Goal: Transaction & Acquisition: Register for event/course

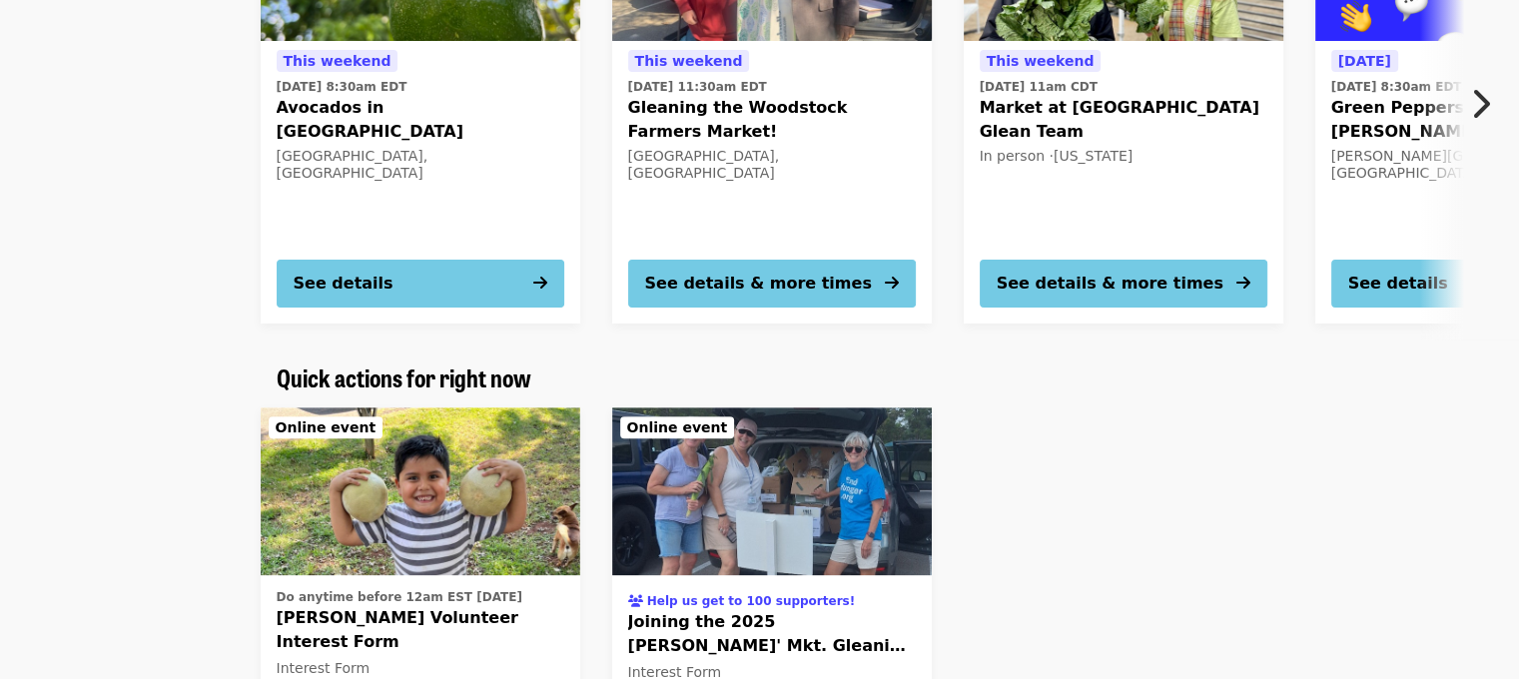
scroll to position [399, 0]
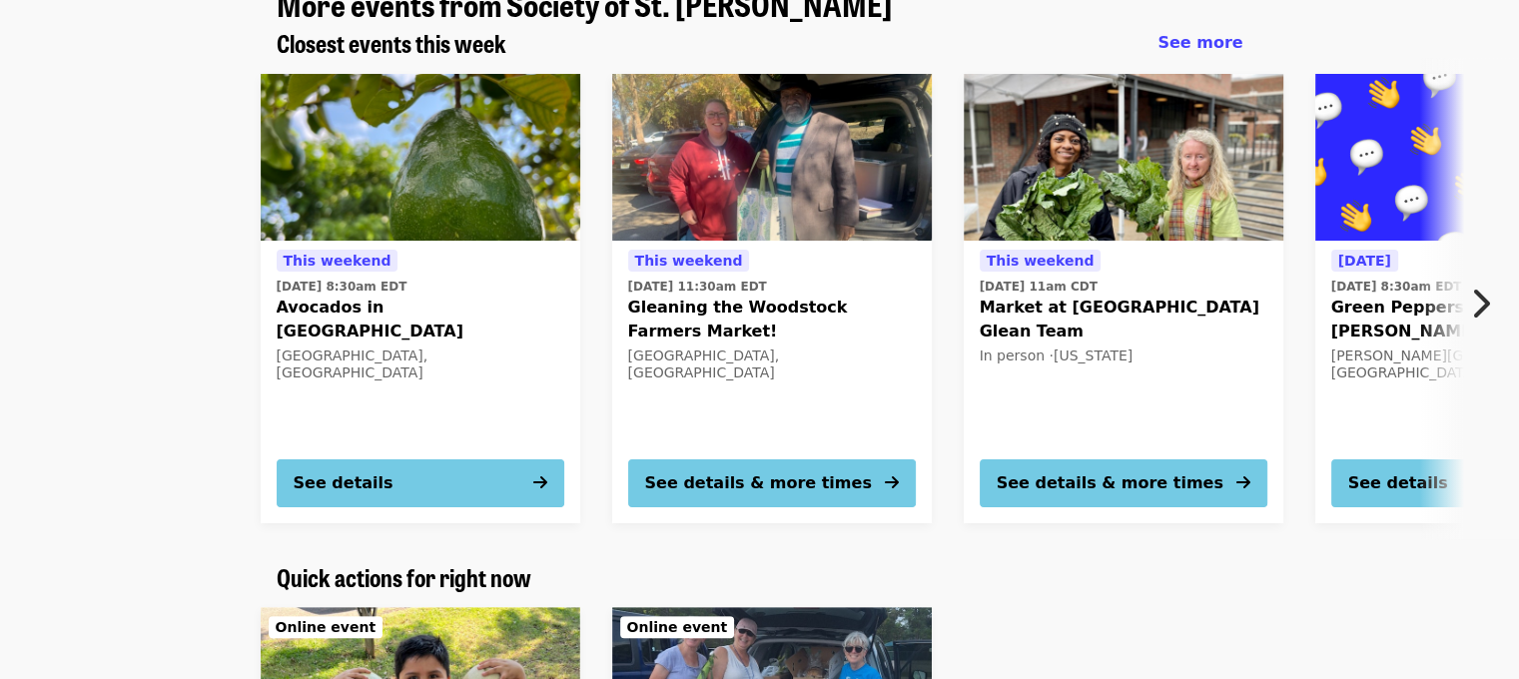
click at [1479, 285] on icon "chevron-right icon" at bounding box center [1480, 304] width 20 height 38
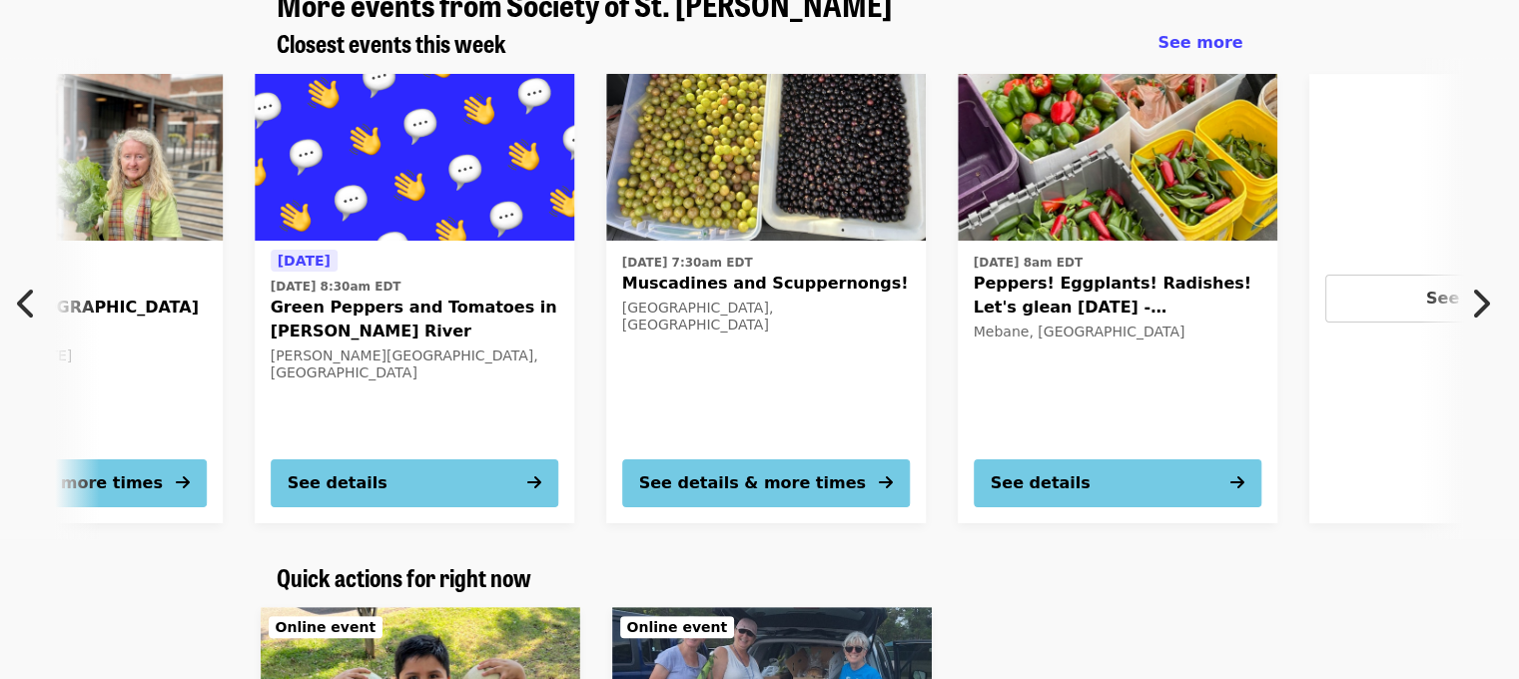
scroll to position [0, 1075]
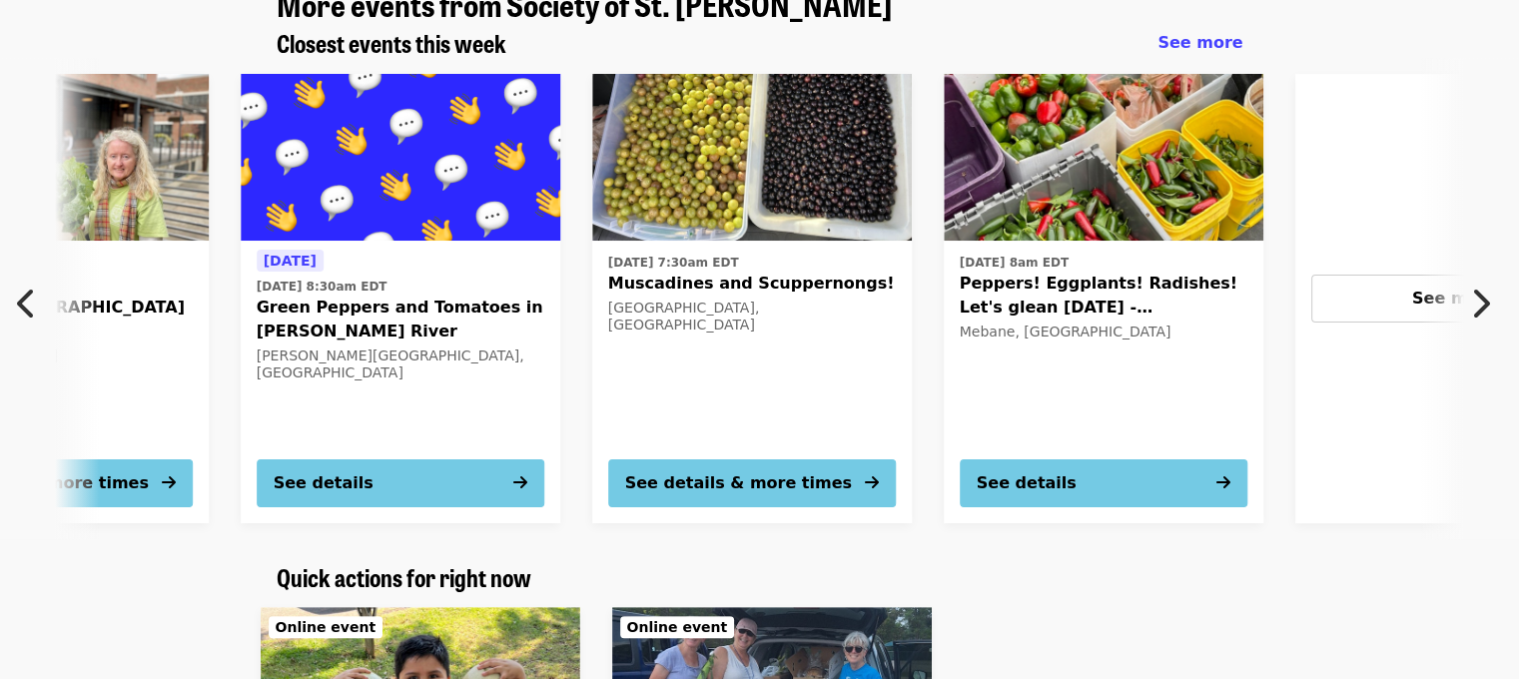
click at [1479, 285] on icon "chevron-right icon" at bounding box center [1480, 304] width 20 height 38
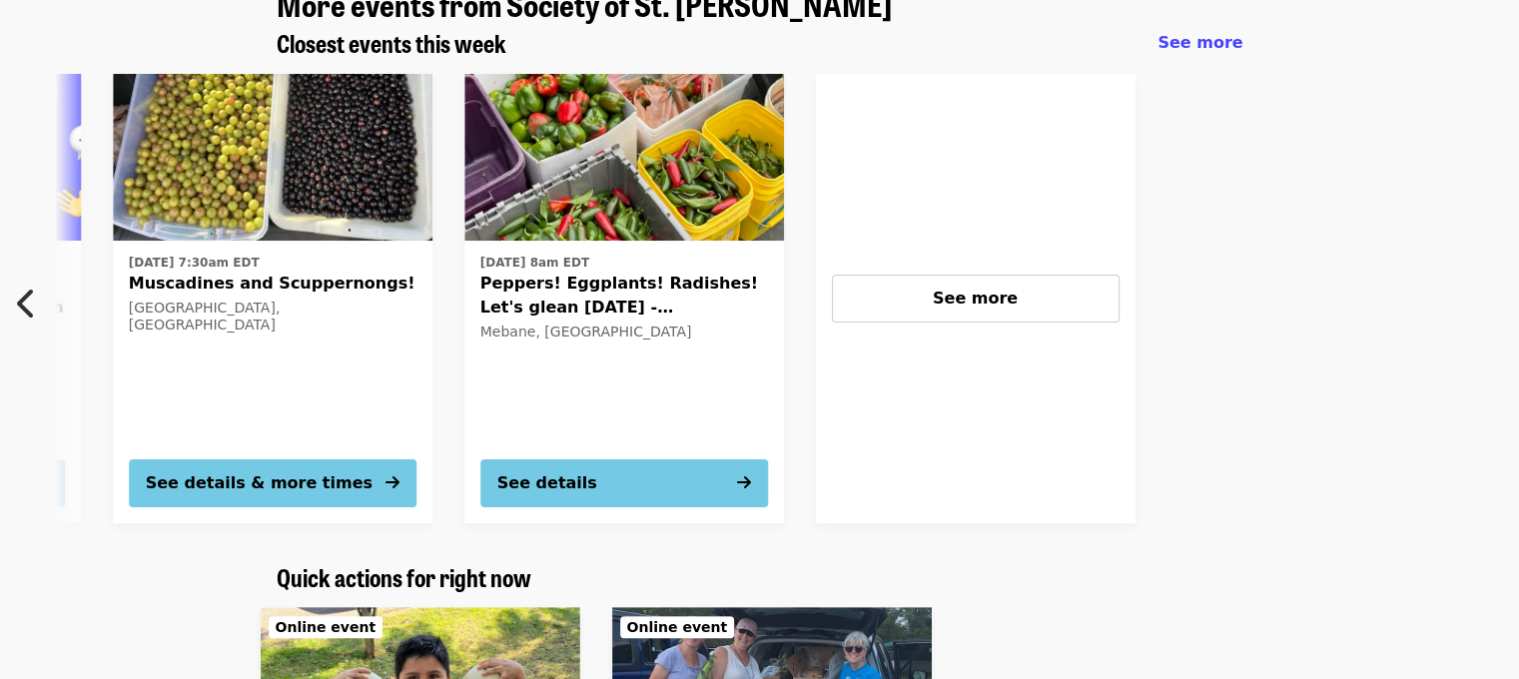
scroll to position [0, 1599]
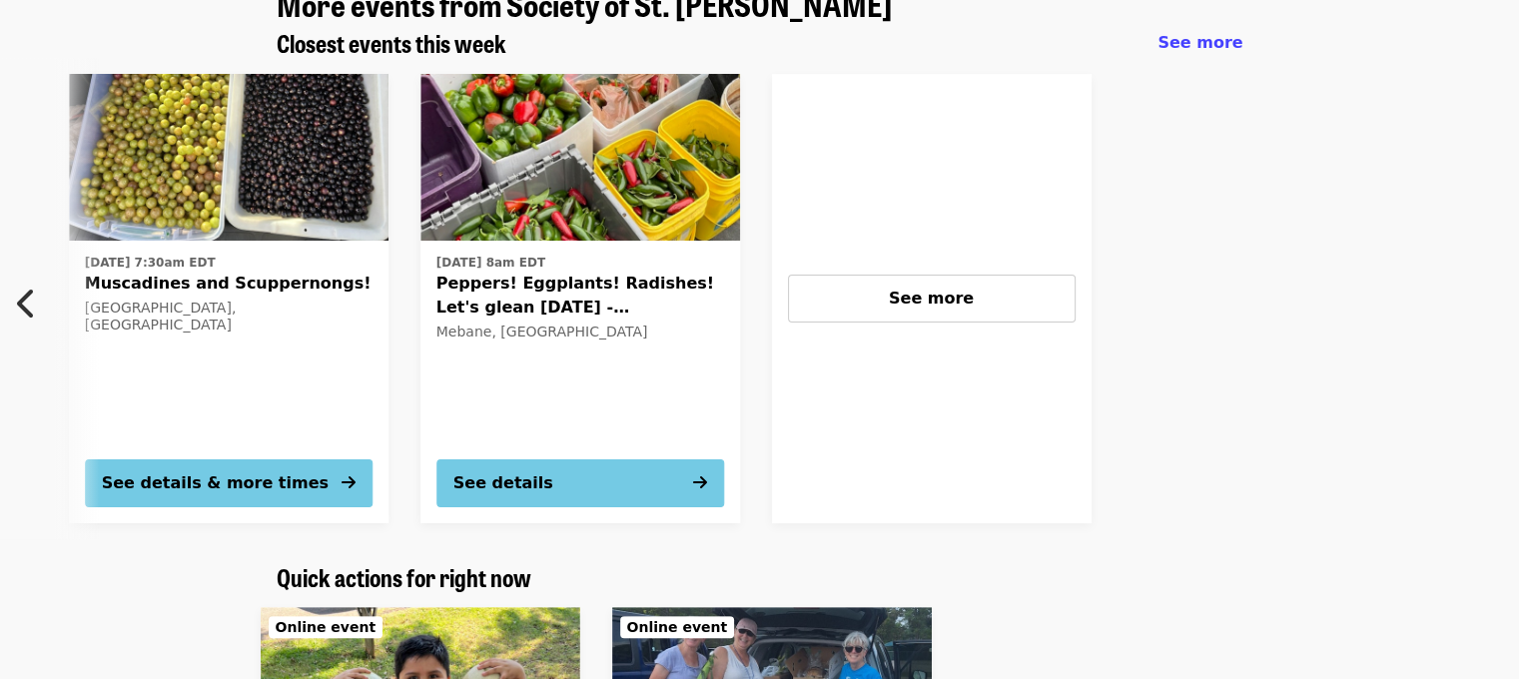
click at [16, 276] on button "Previous item" at bounding box center [33, 304] width 66 height 56
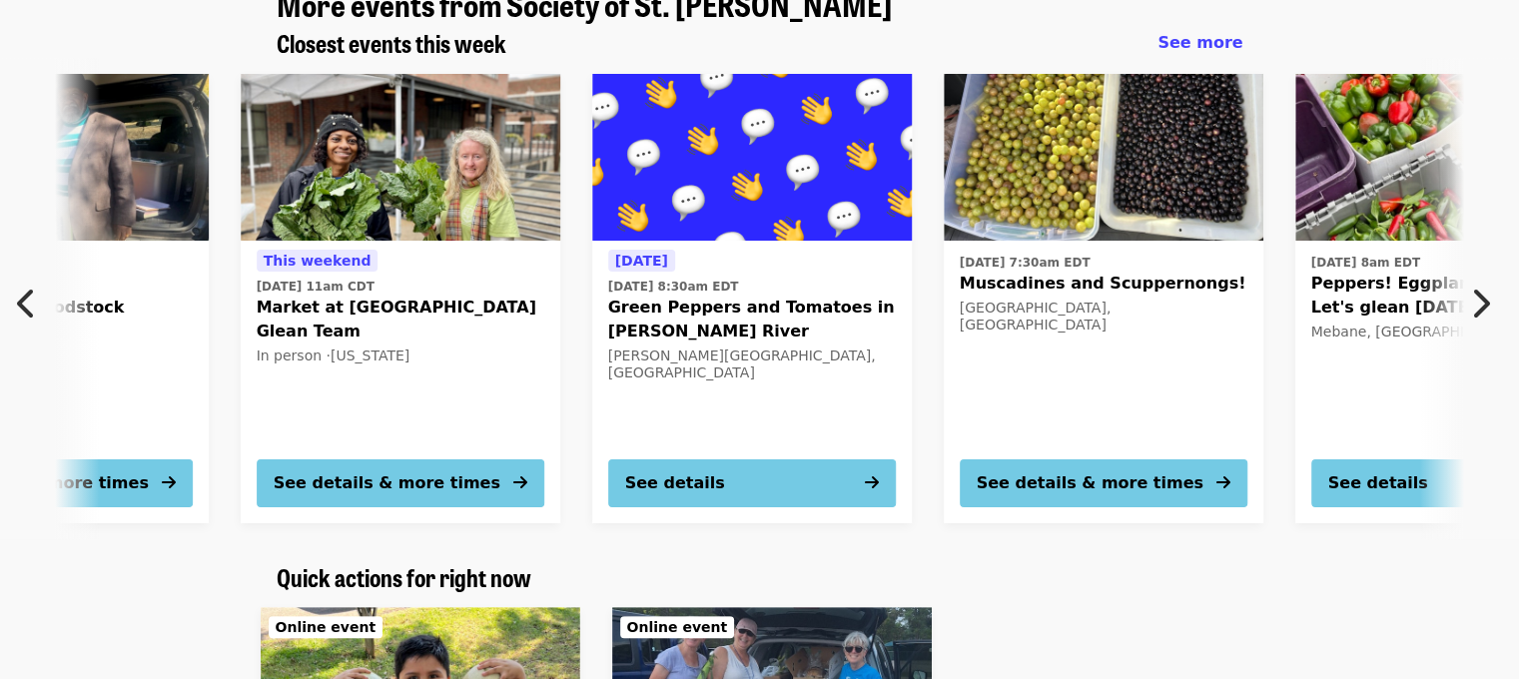
click at [16, 276] on button "Previous item" at bounding box center [33, 304] width 66 height 56
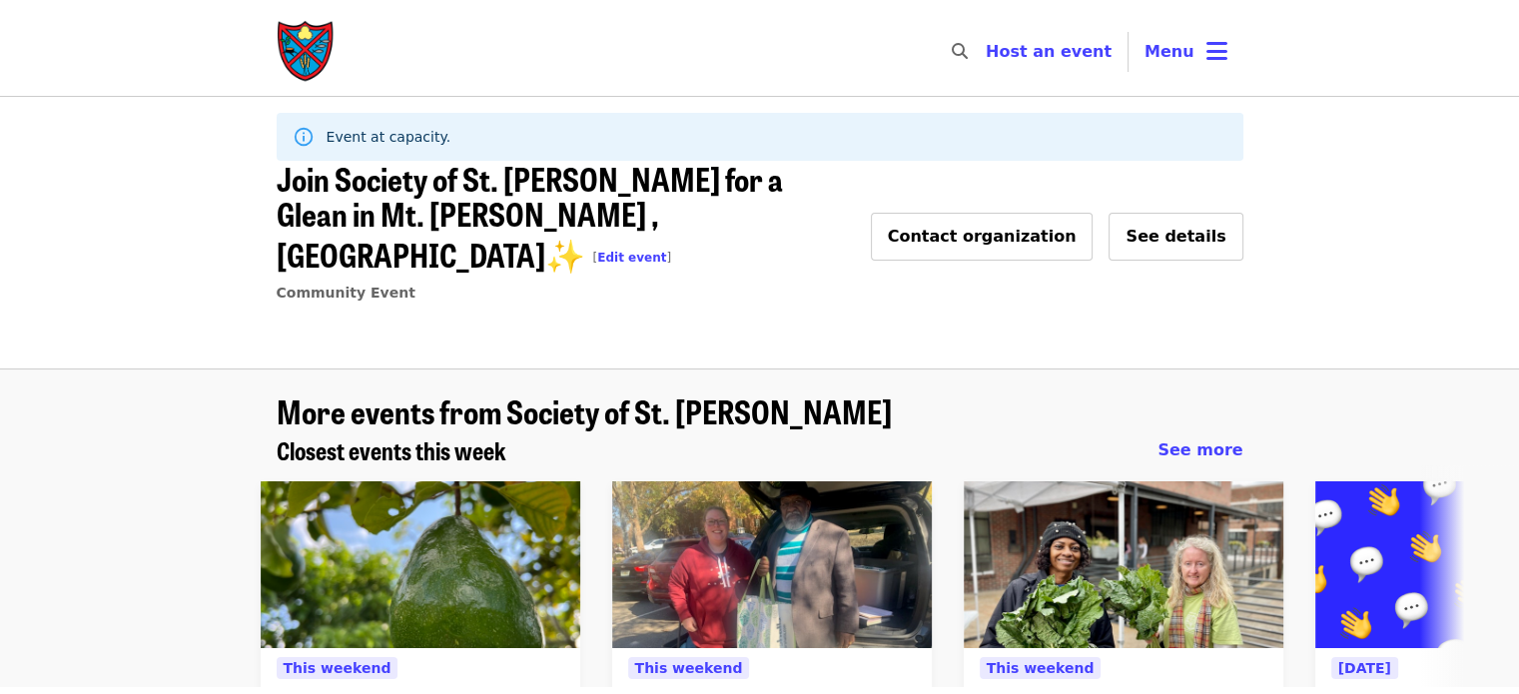
scroll to position [0, 0]
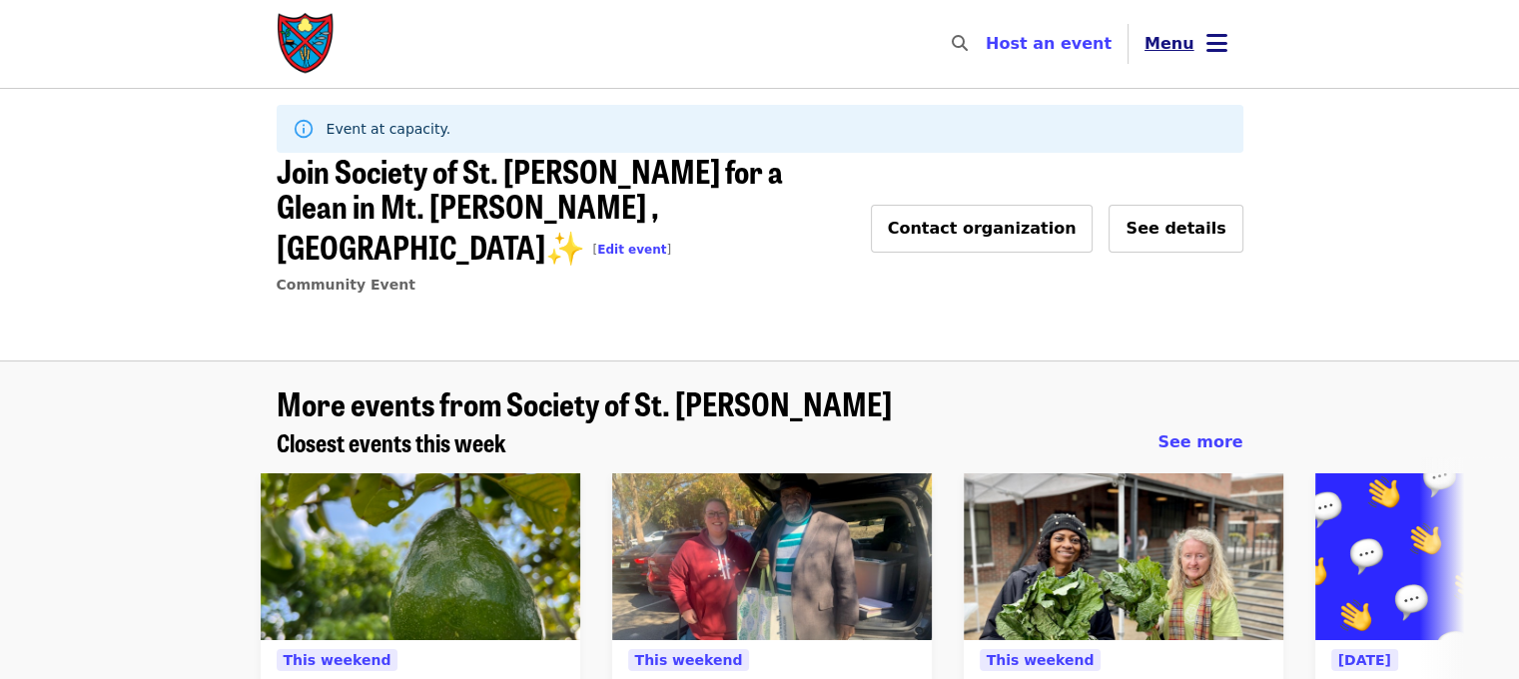
click at [1201, 48] on button "Menu" at bounding box center [1186, 44] width 115 height 48
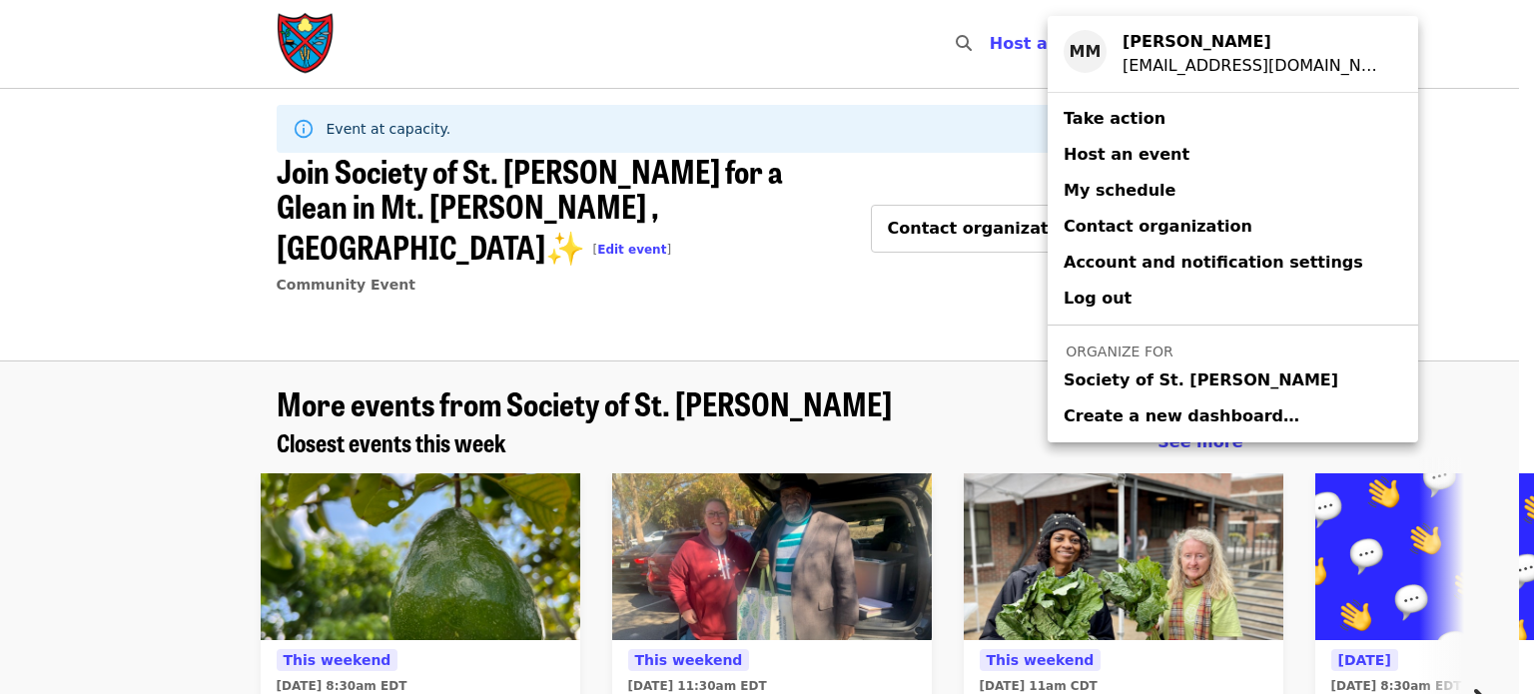
click at [1163, 383] on span "Society of St. [PERSON_NAME]" at bounding box center [1201, 381] width 275 height 24
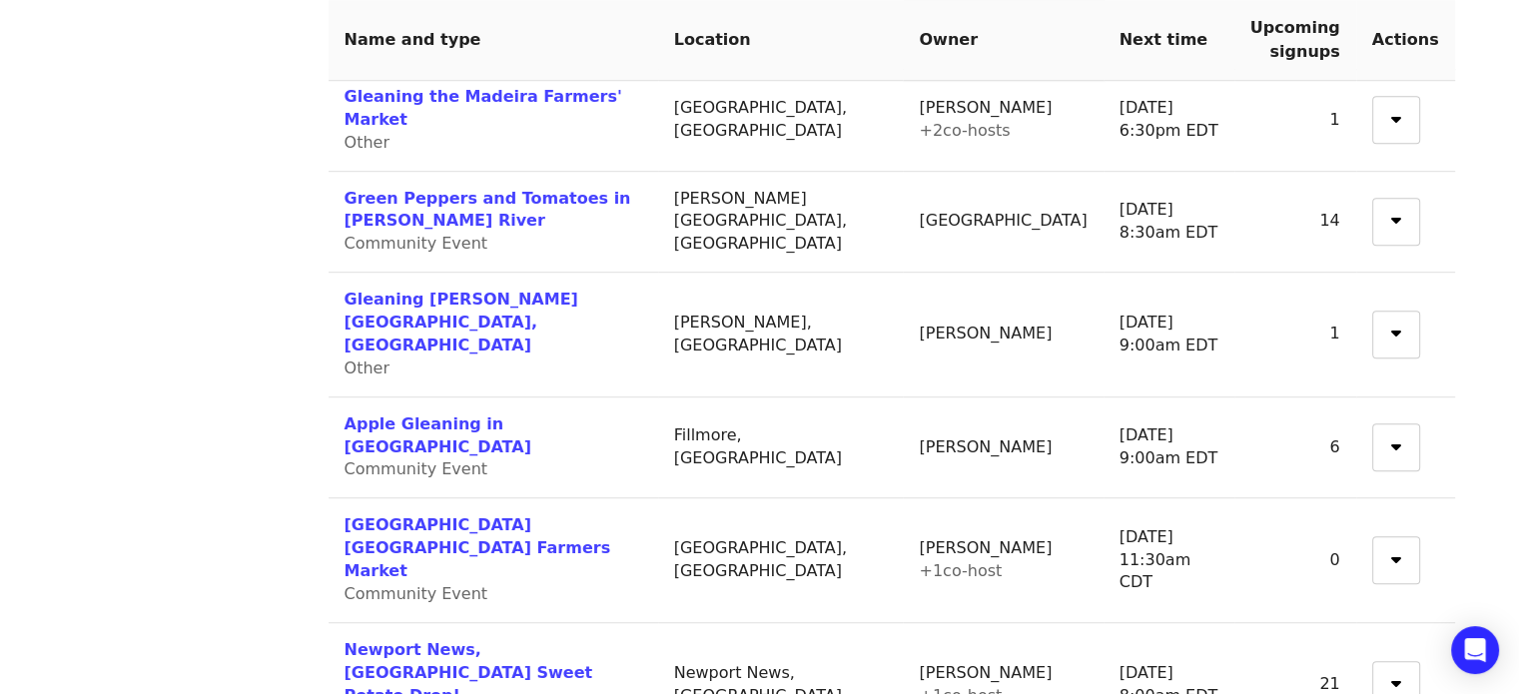
scroll to position [1198, 0]
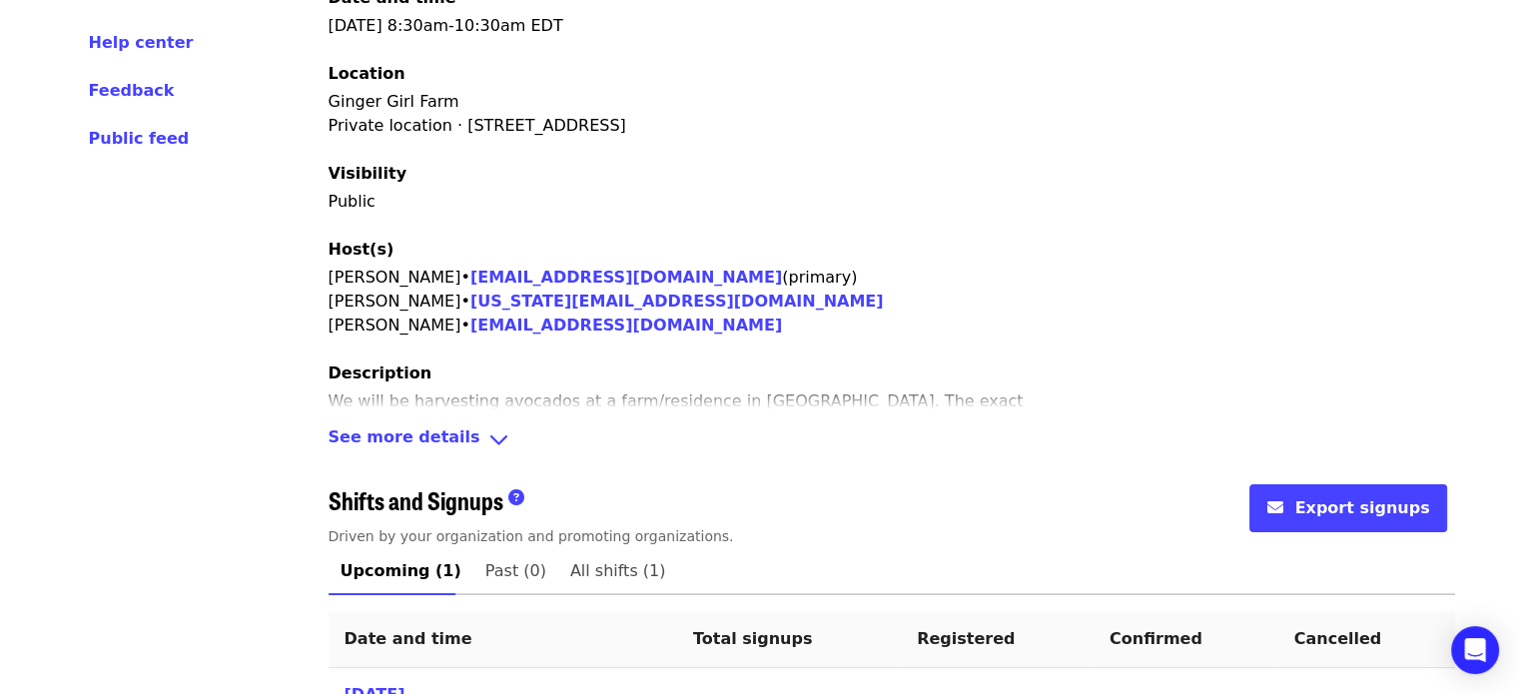
scroll to position [399, 0]
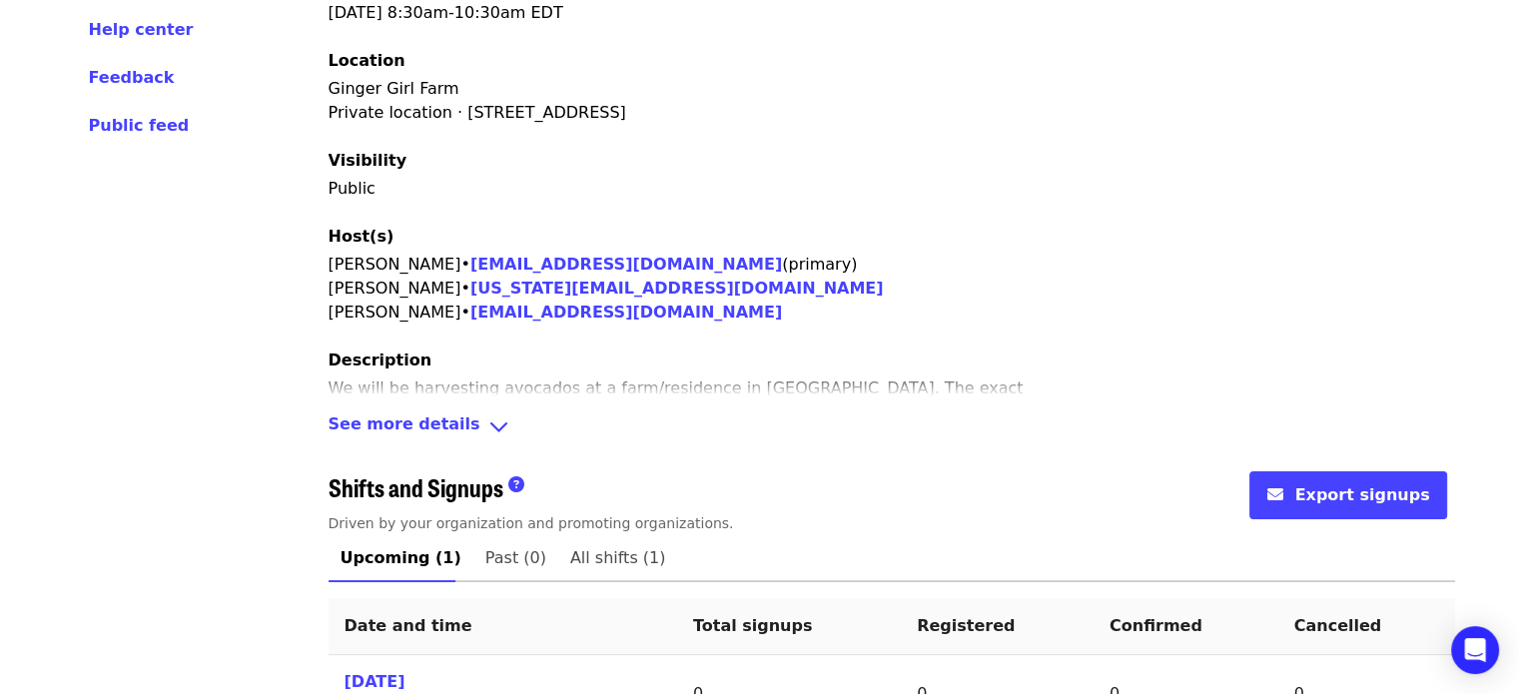
click at [420, 417] on span "See more details" at bounding box center [405, 426] width 152 height 29
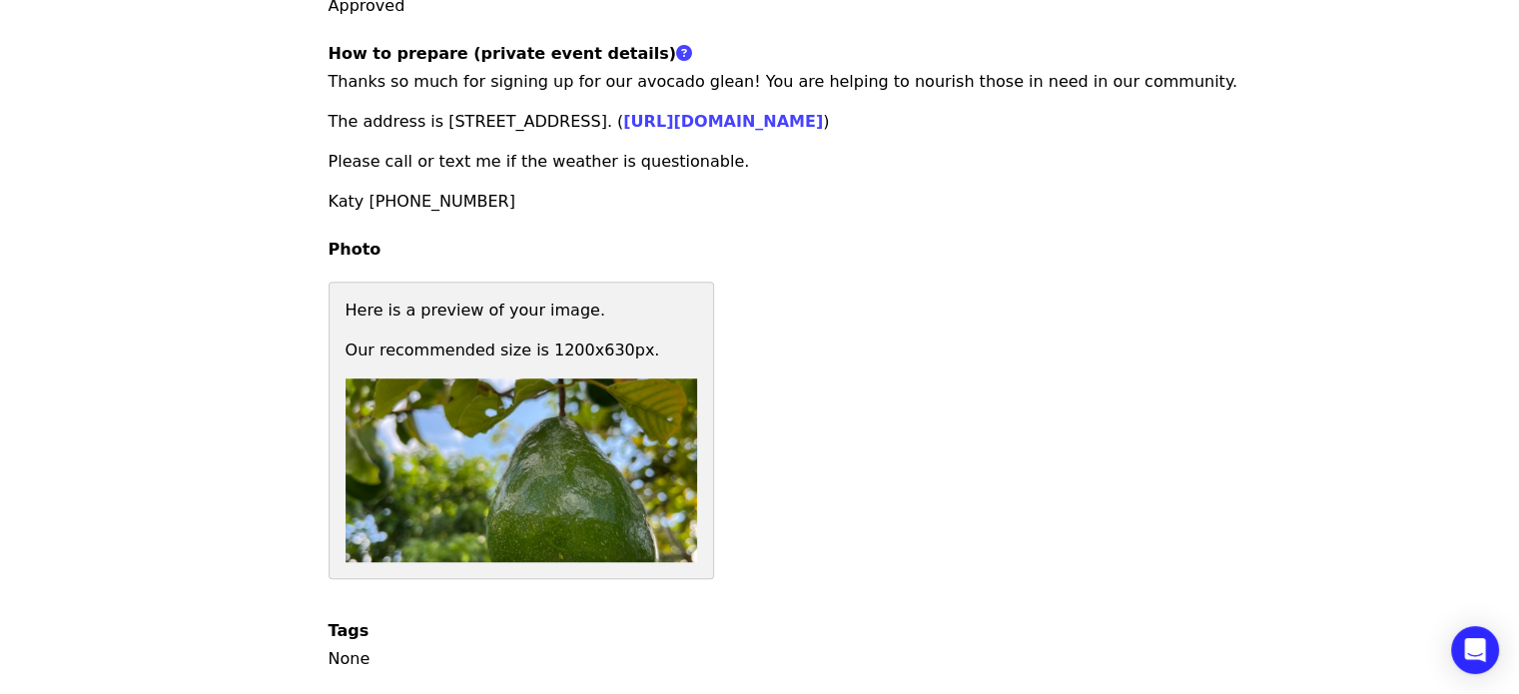
scroll to position [1099, 0]
click at [535, 406] on img at bounding box center [522, 470] width 352 height 184
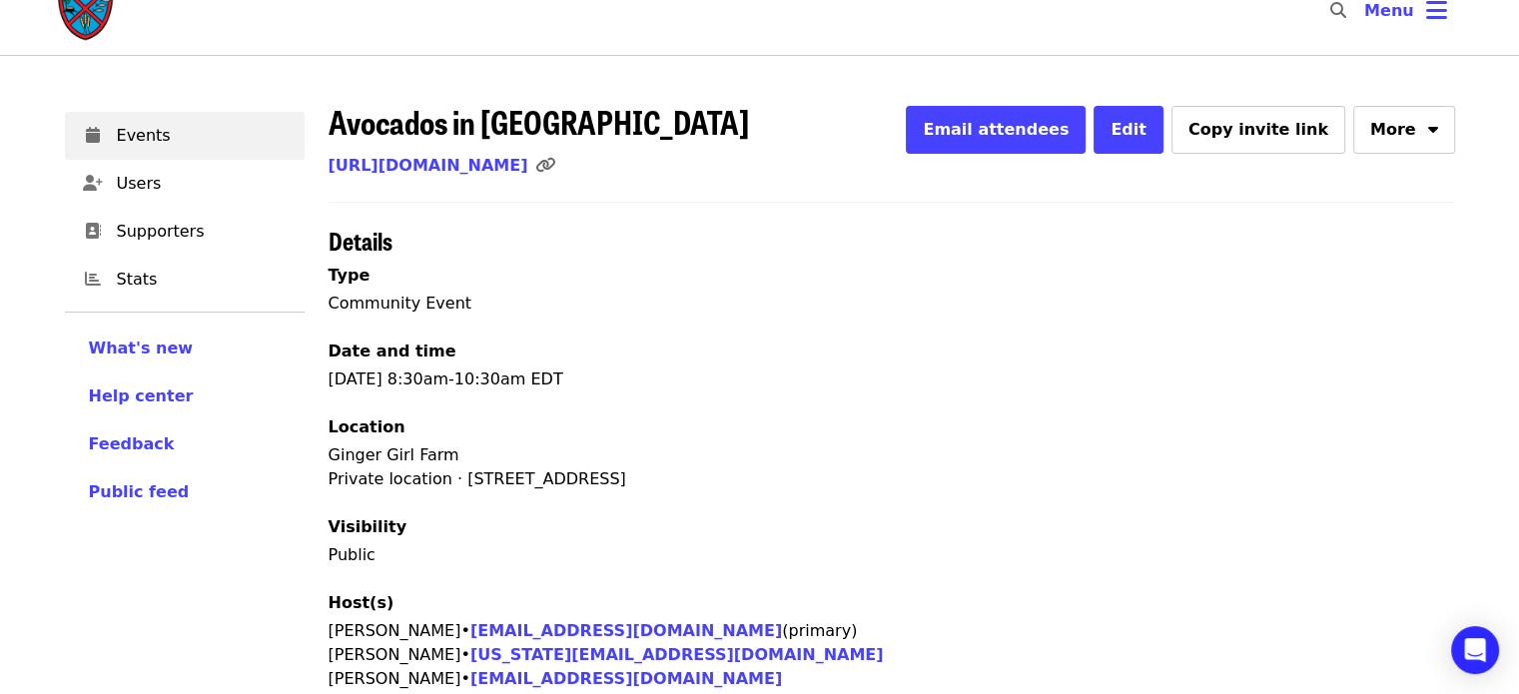
scroll to position [0, 0]
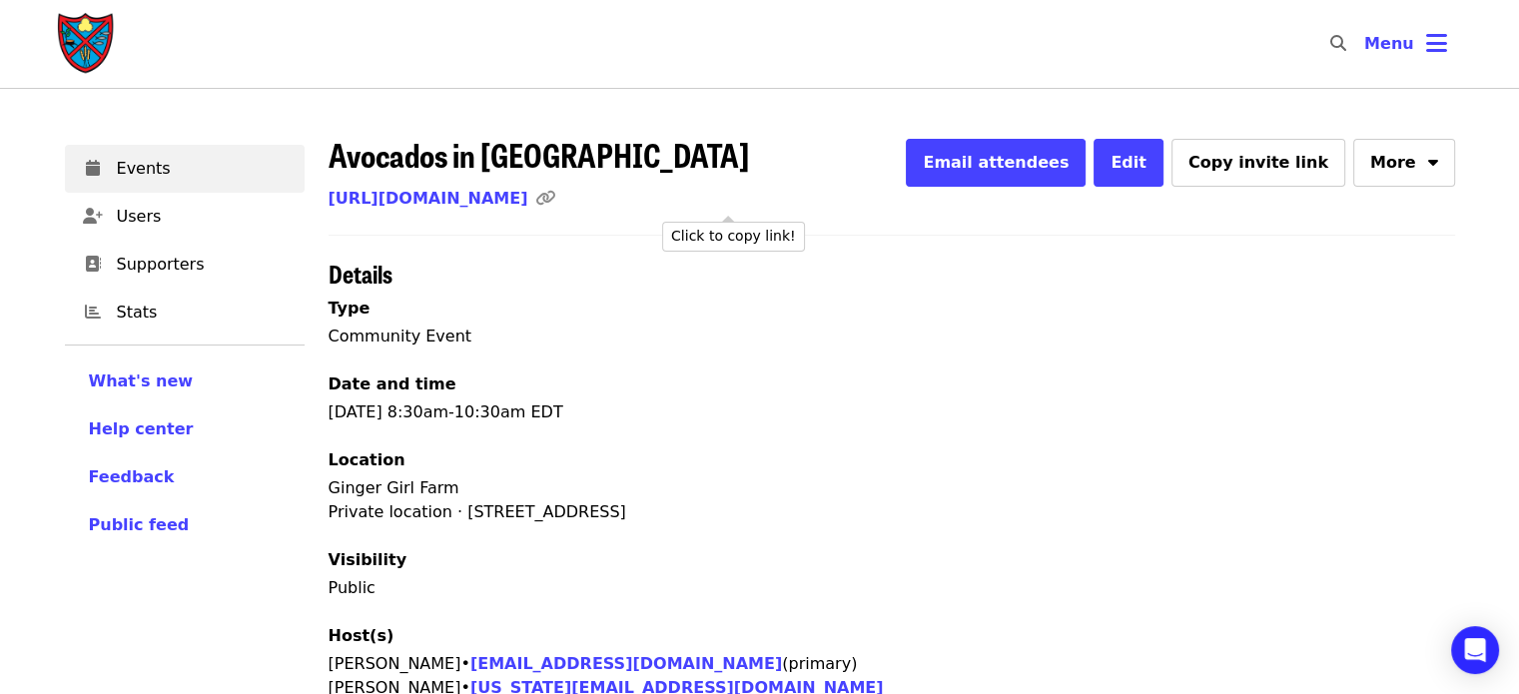
click at [555, 201] on icon "link icon" at bounding box center [545, 198] width 20 height 19
